Goal: Book appointment/travel/reservation

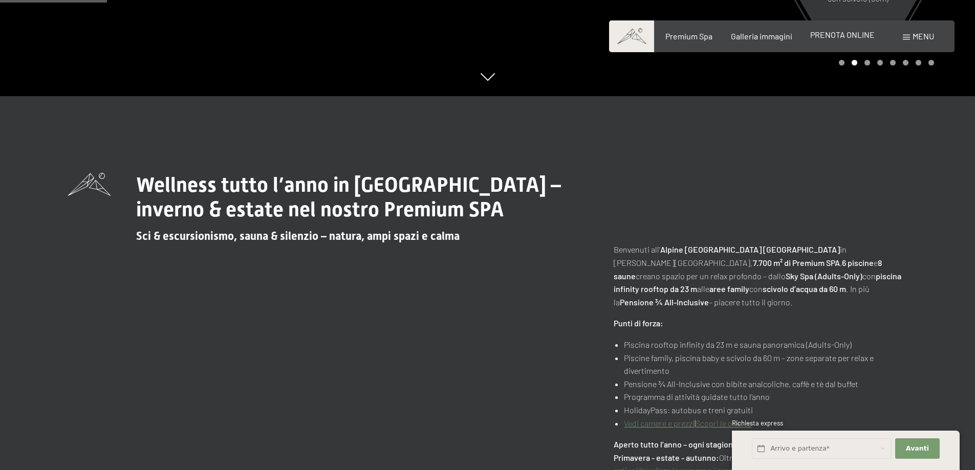
scroll to position [256, 0]
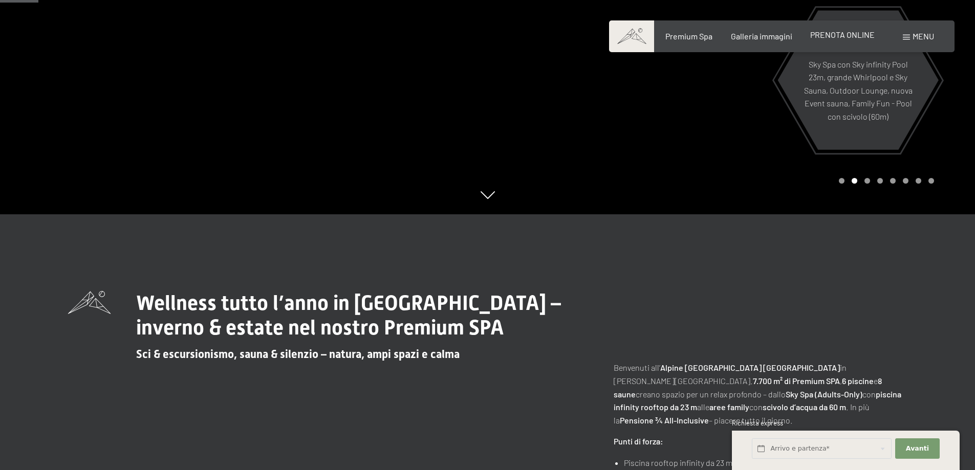
click at [835, 38] on span "PRENOTA ONLINE" at bounding box center [842, 35] width 64 height 10
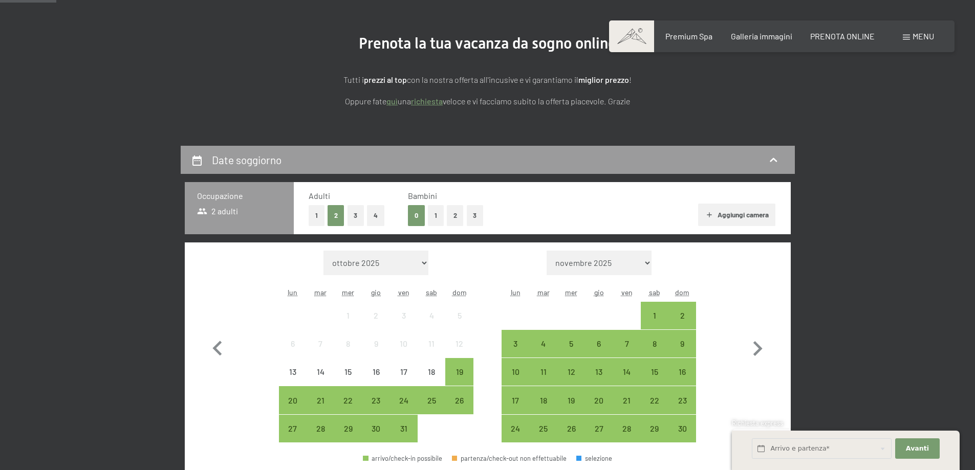
scroll to position [205, 0]
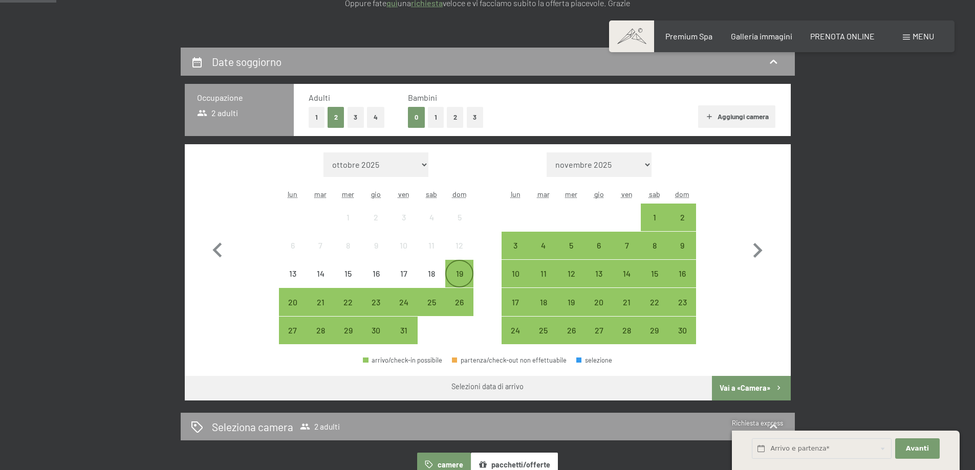
click at [462, 274] on div "19" at bounding box center [459, 283] width 26 height 26
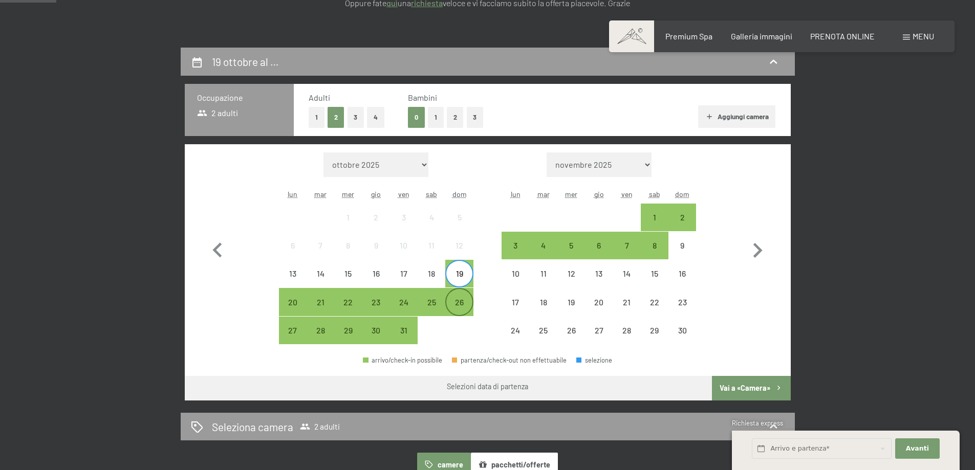
click at [461, 304] on div "26" at bounding box center [459, 311] width 26 height 26
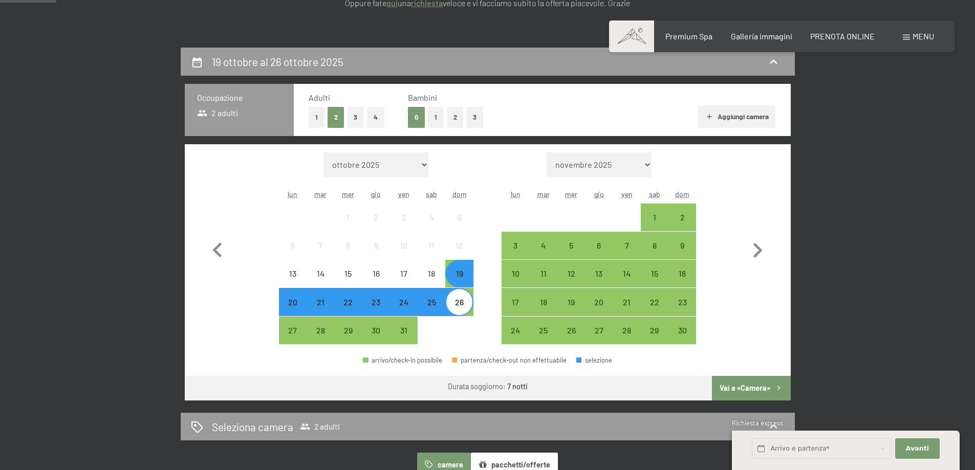
click at [747, 385] on button "Vai a «Camera»" at bounding box center [751, 388] width 78 height 25
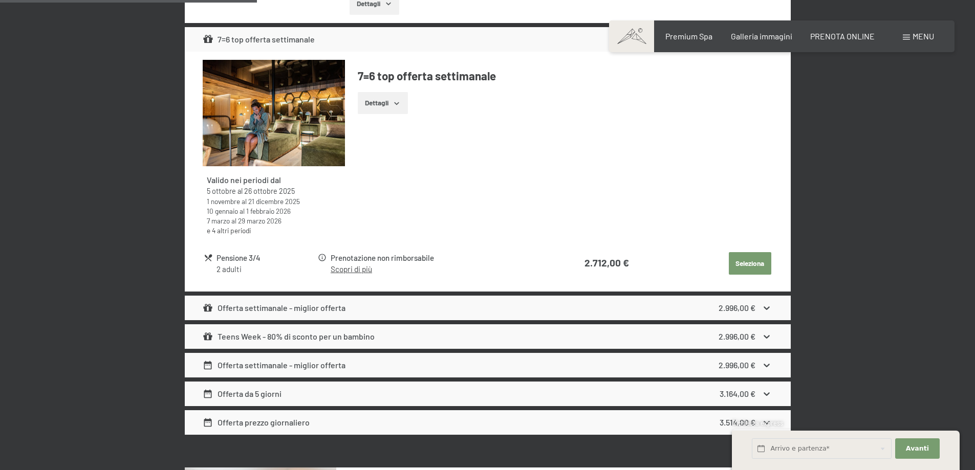
scroll to position [559, 0]
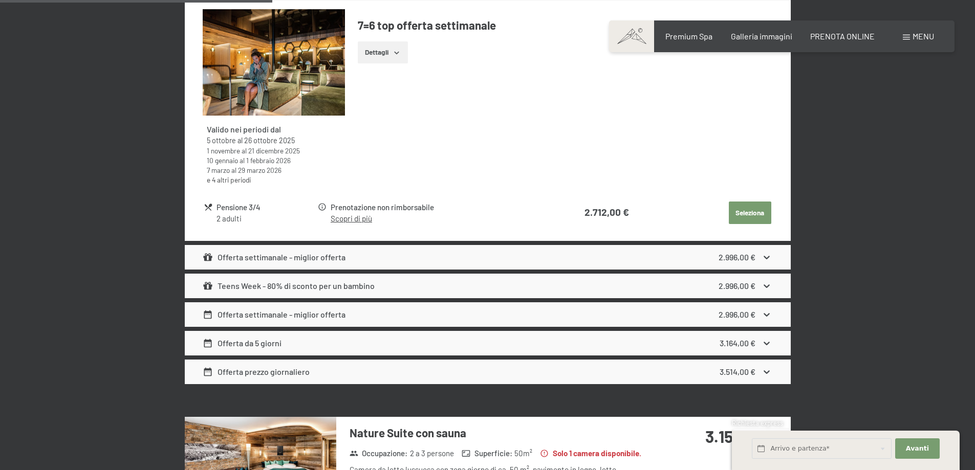
click at [617, 259] on div "Offerta settimanale - miglior offerta 2.996,00 €" at bounding box center [488, 257] width 606 height 25
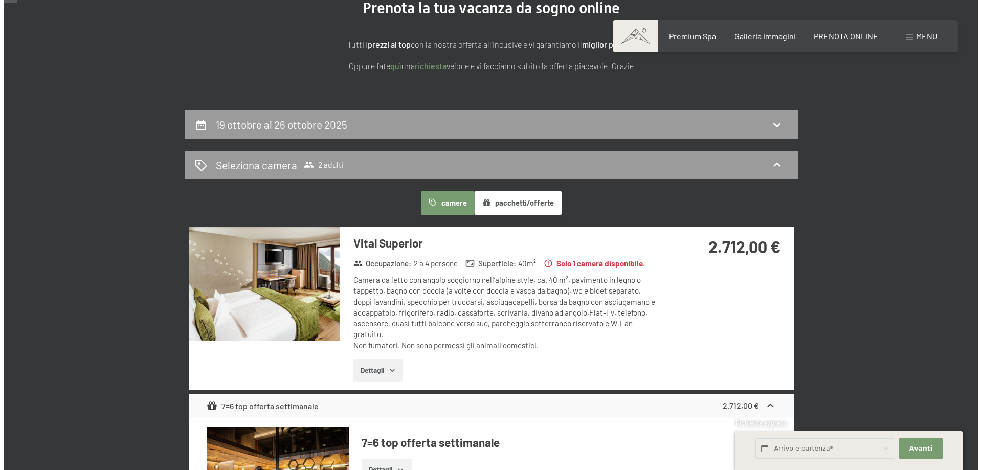
scroll to position [0, 0]
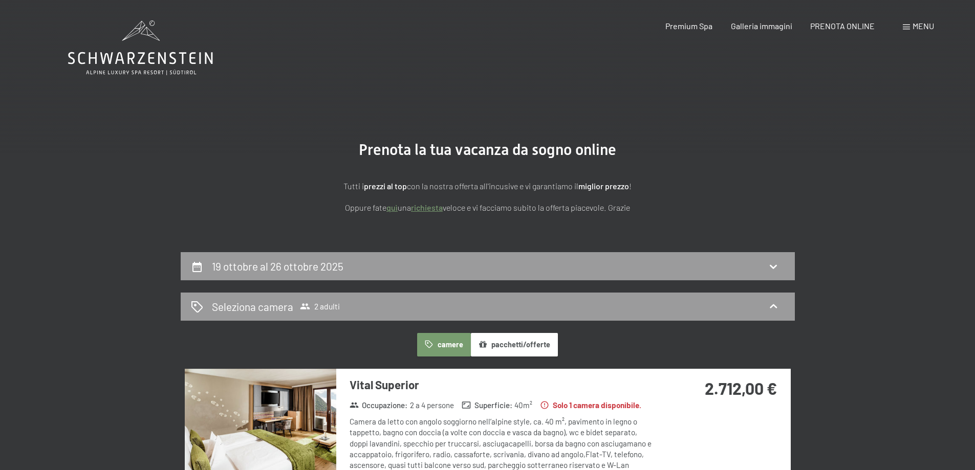
click at [903, 28] on span at bounding box center [906, 27] width 7 height 5
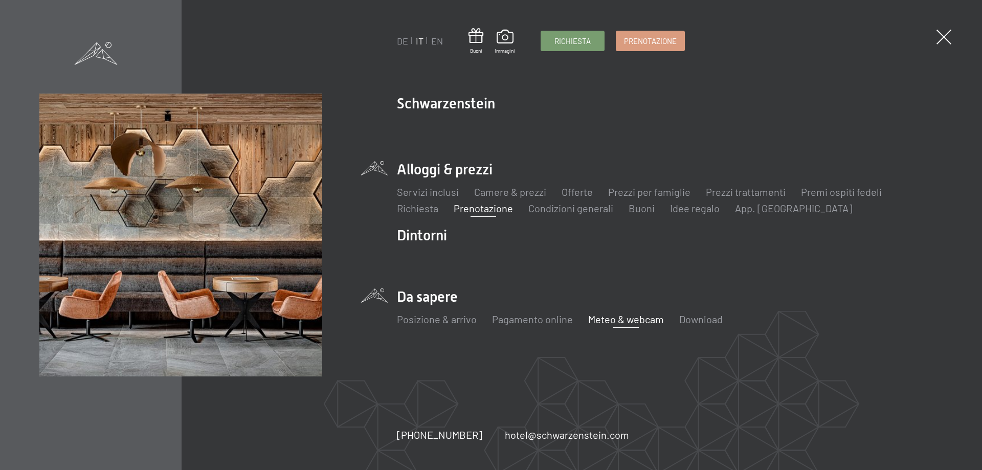
click at [619, 314] on link "Meteo & webcam" at bounding box center [626, 319] width 76 height 12
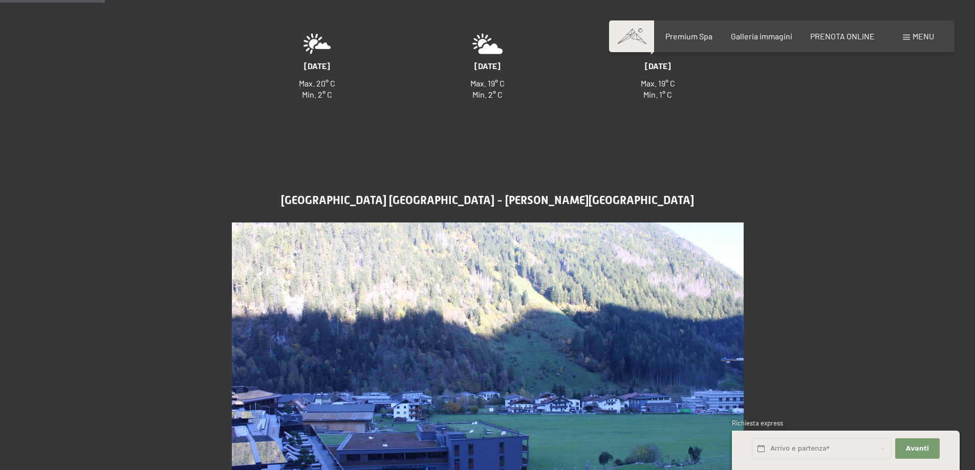
scroll to position [461, 0]
